Goal: Task Accomplishment & Management: Manage account settings

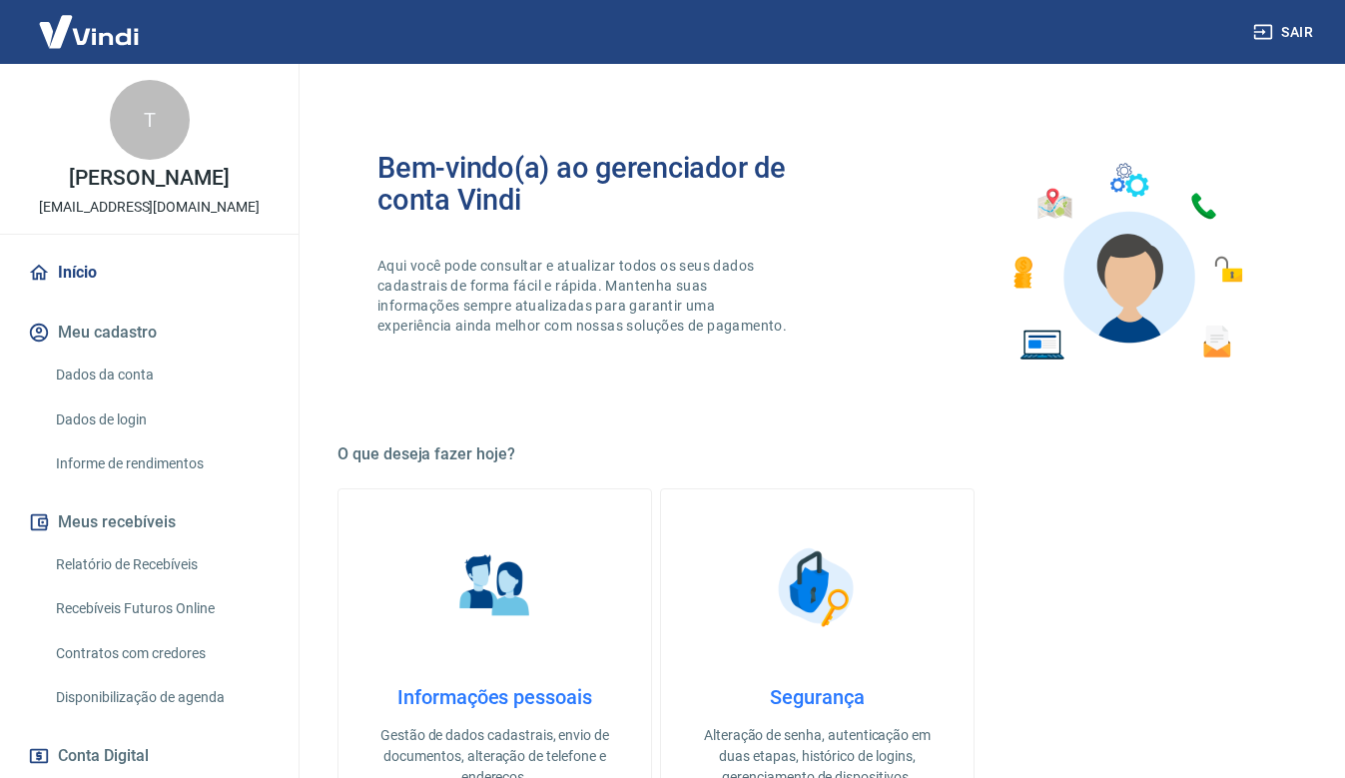
click at [189, 558] on link "Relatório de Recebíveis" at bounding box center [161, 564] width 227 height 41
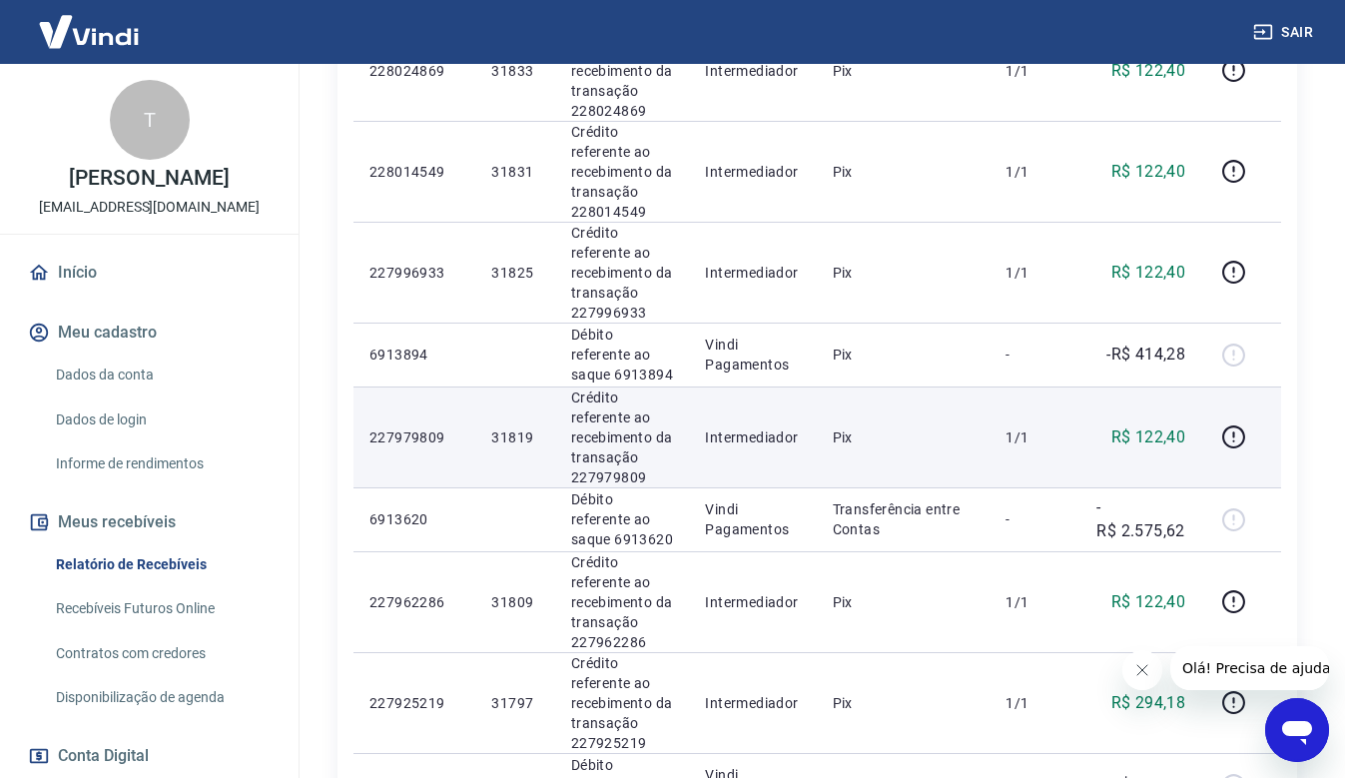
scroll to position [1598, 0]
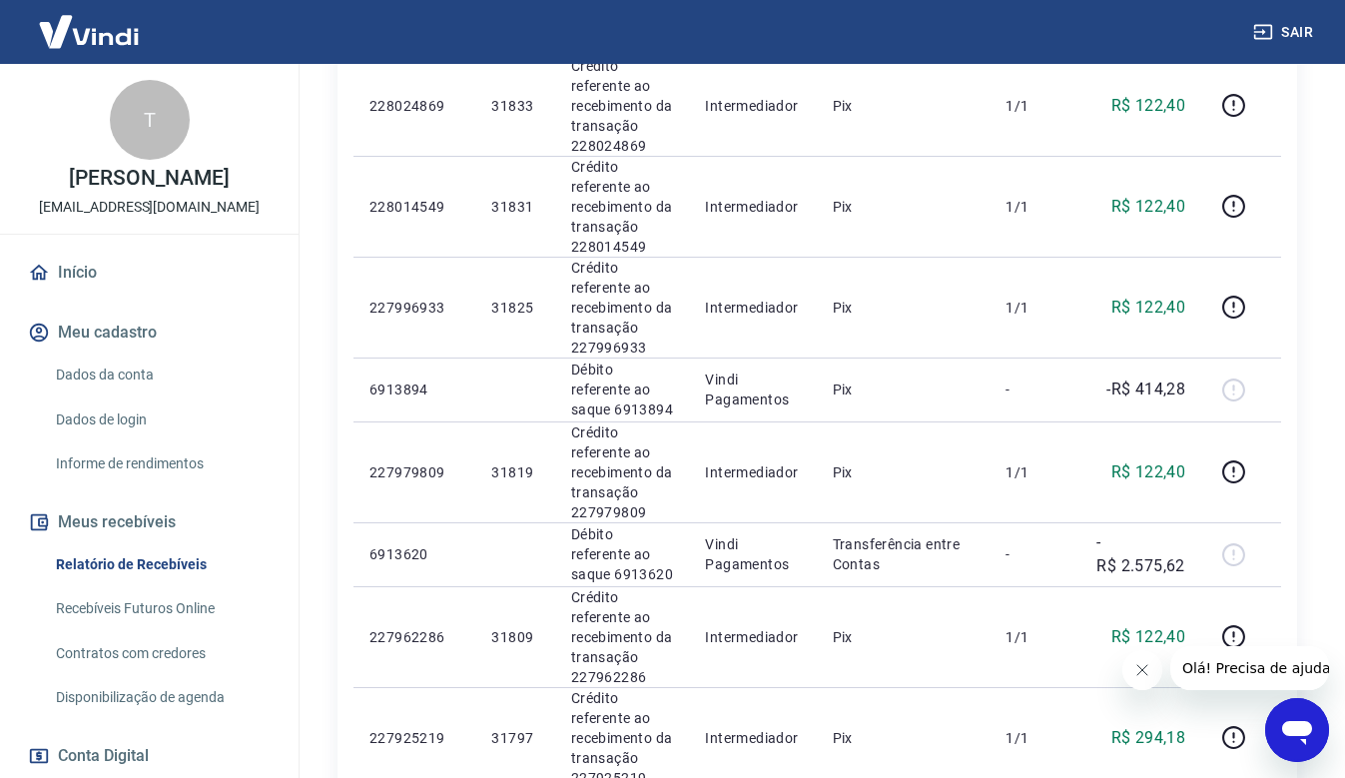
click at [1149, 677] on button "Fechar mensagem da empresa" at bounding box center [1141, 670] width 40 height 40
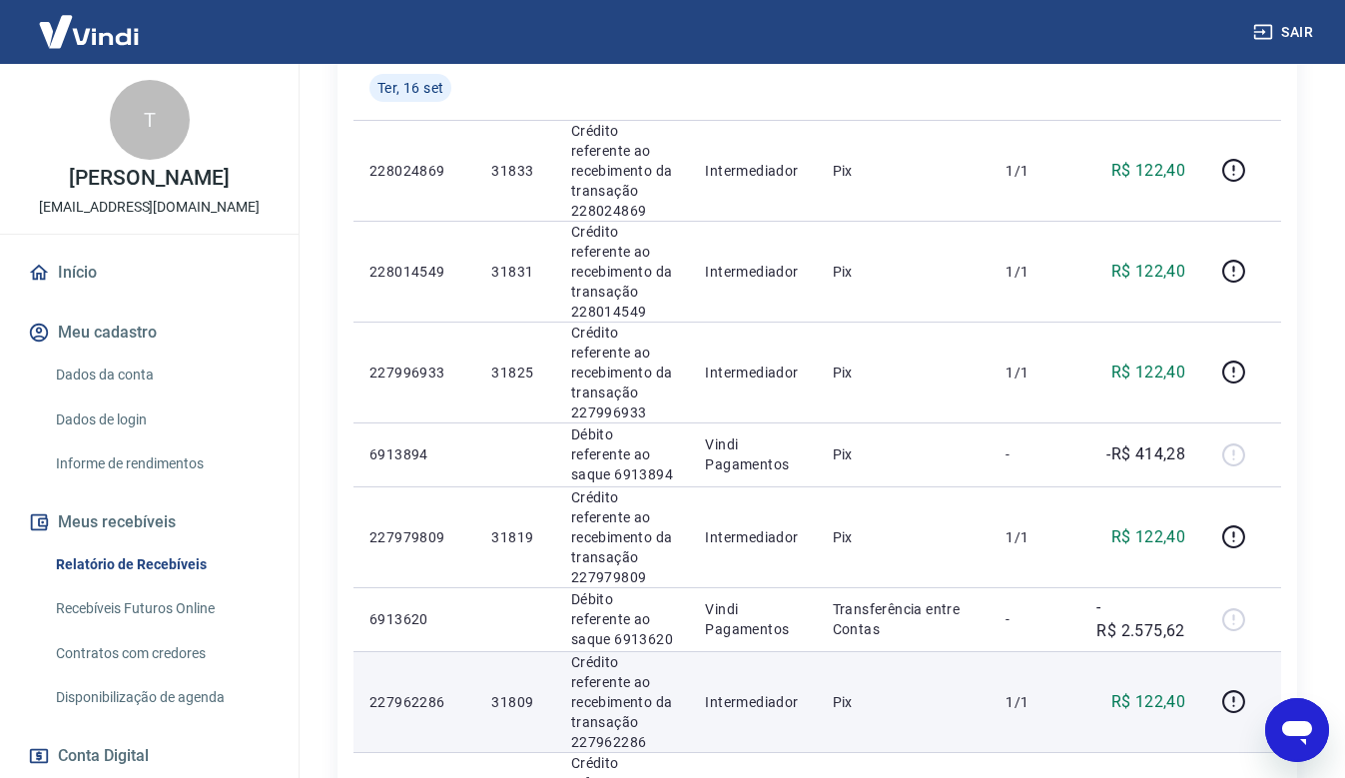
scroll to position [1498, 0]
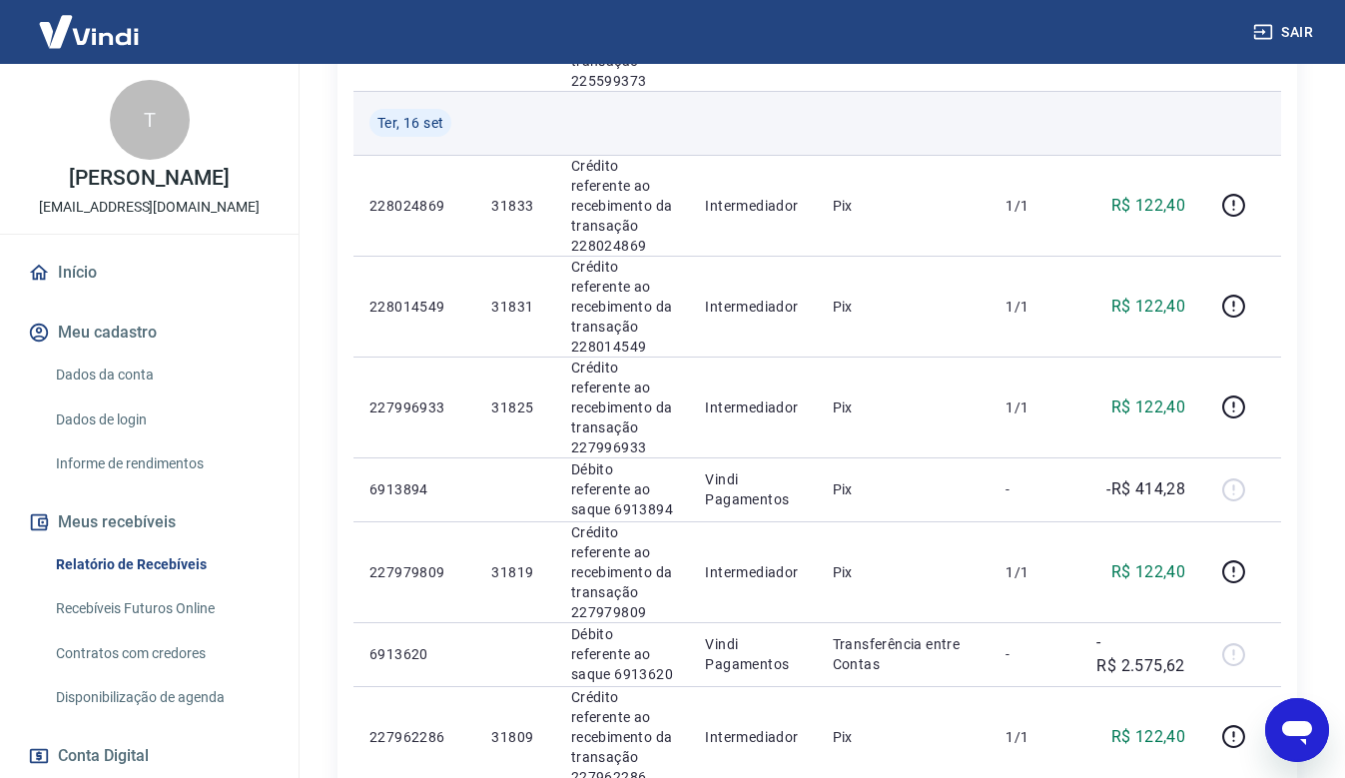
click at [968, 127] on td at bounding box center [904, 123] width 174 height 64
